Goal: Information Seeking & Learning: Learn about a topic

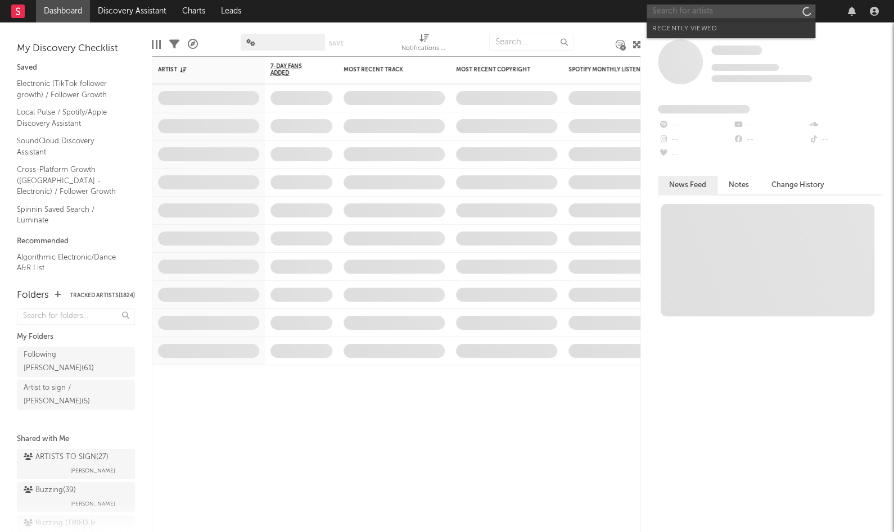
click at [716, 12] on input "text" at bounding box center [730, 11] width 169 height 14
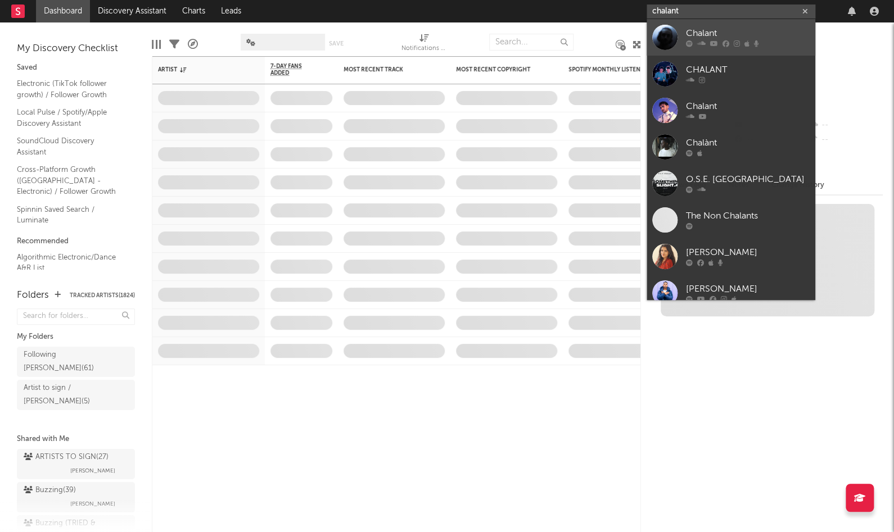
type input "chalant"
click at [727, 29] on div "Chalant" at bounding box center [748, 33] width 124 height 13
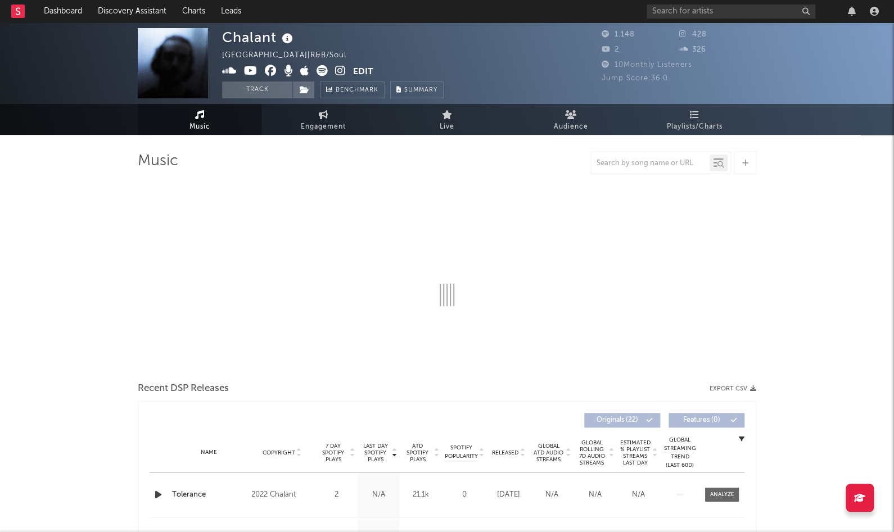
select select "1w"
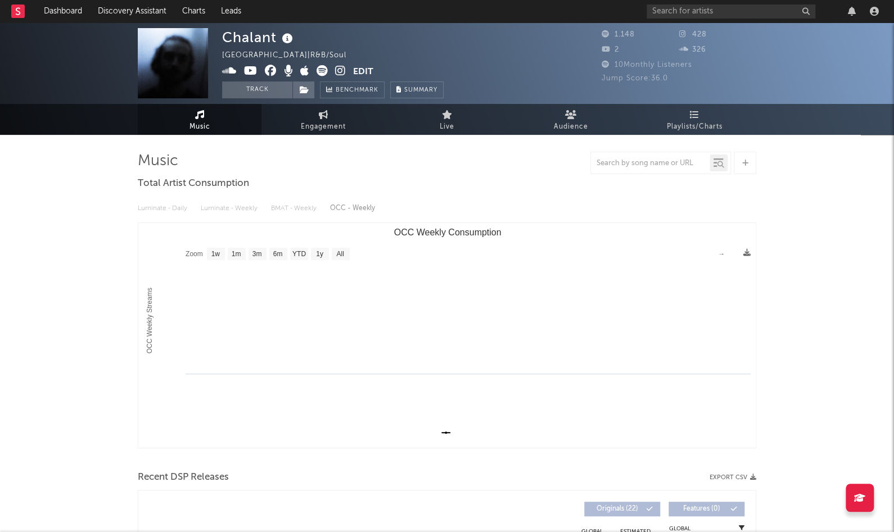
click at [708, 2] on div at bounding box center [764, 11] width 236 height 22
click at [713, 11] on input "text" at bounding box center [730, 11] width 169 height 14
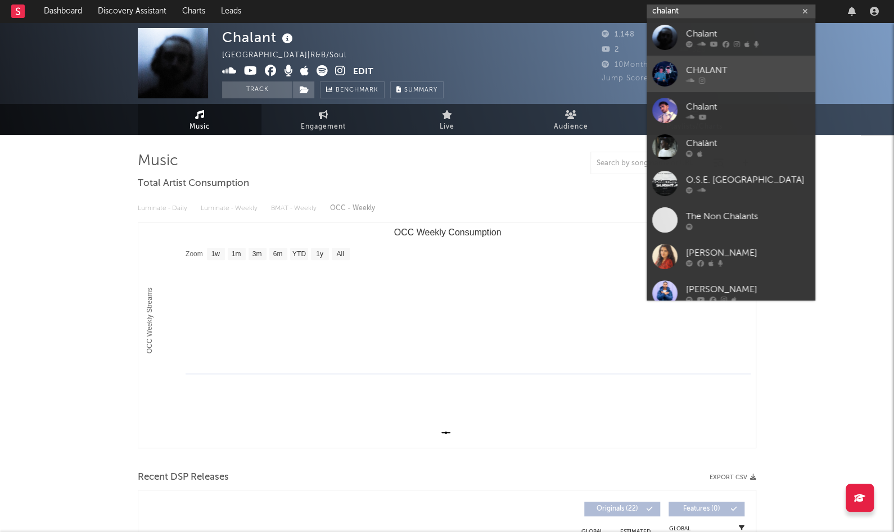
type input "chalant"
click at [709, 79] on div at bounding box center [748, 80] width 124 height 7
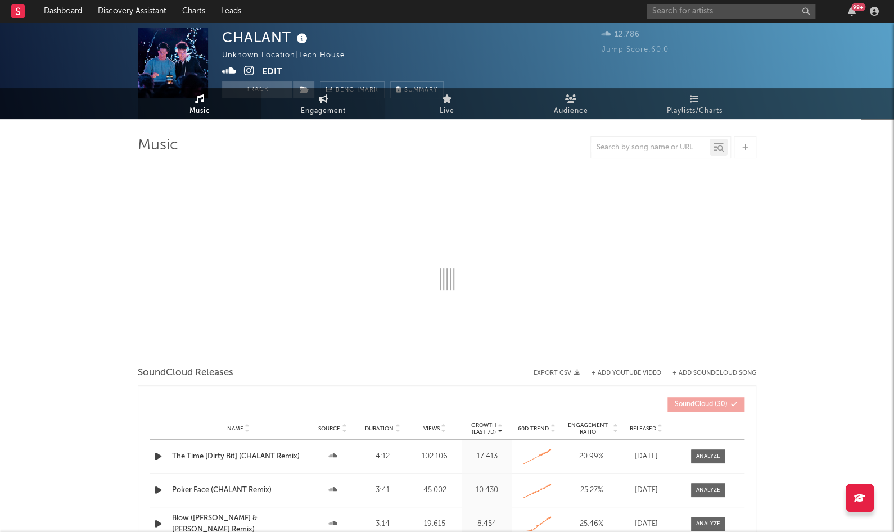
select select "1w"
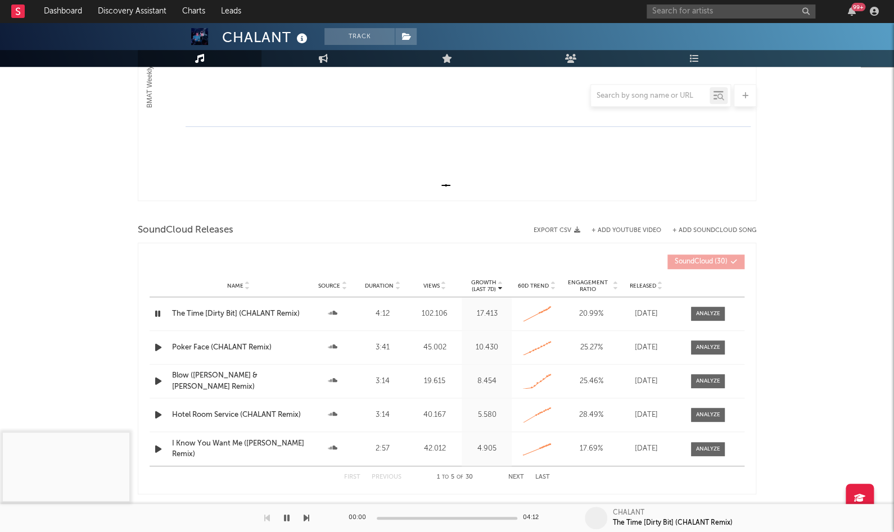
scroll to position [292, 0]
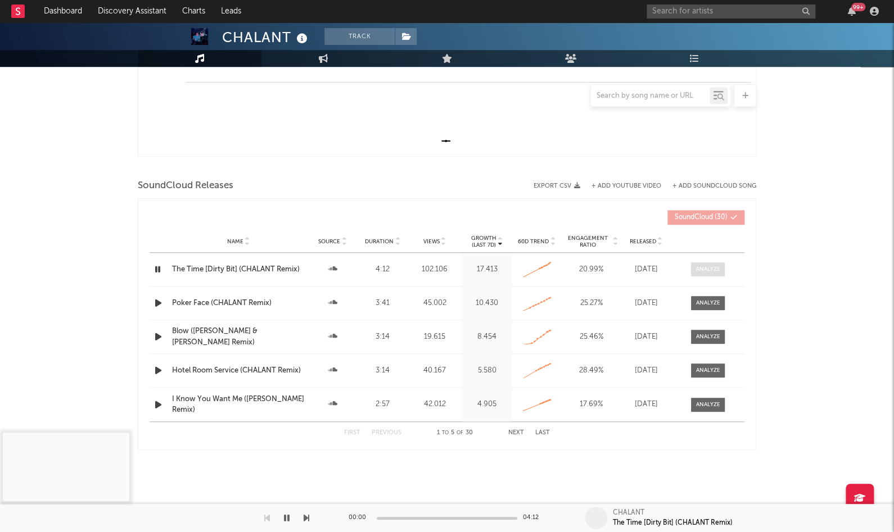
click at [705, 270] on div at bounding box center [708, 269] width 24 height 8
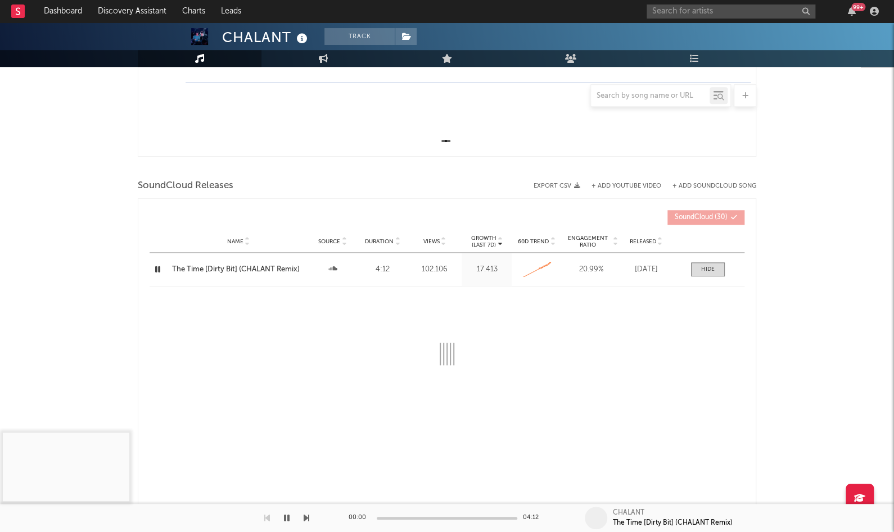
select select "All"
